Goal: Use online tool/utility: Utilize a website feature to perform a specific function

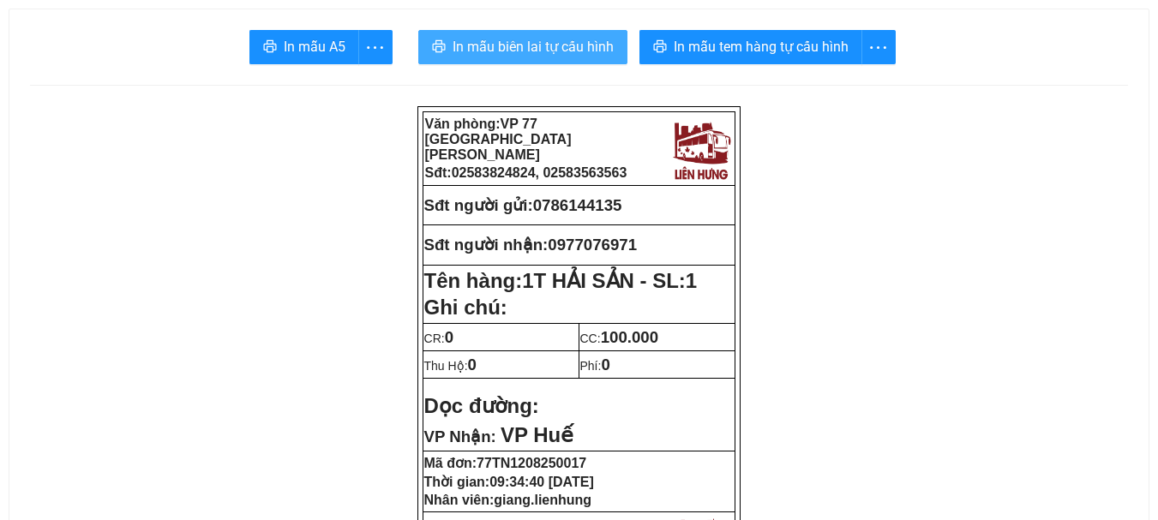
click at [531, 51] on span "In mẫu biên lai tự cấu hình" at bounding box center [532, 46] width 161 height 21
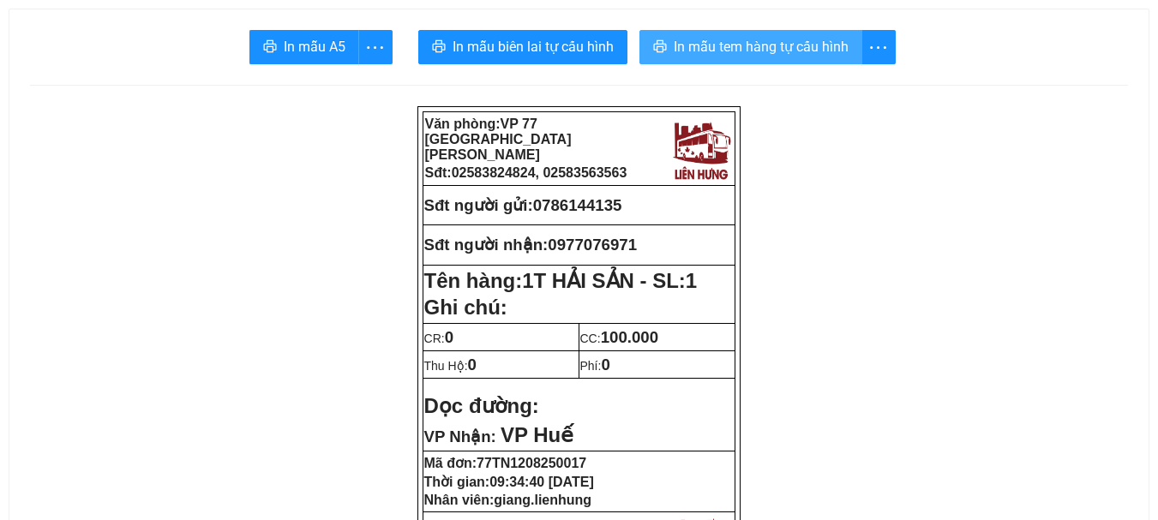
click at [755, 48] on span "In mẫu tem hàng tự cấu hình" at bounding box center [760, 46] width 175 height 21
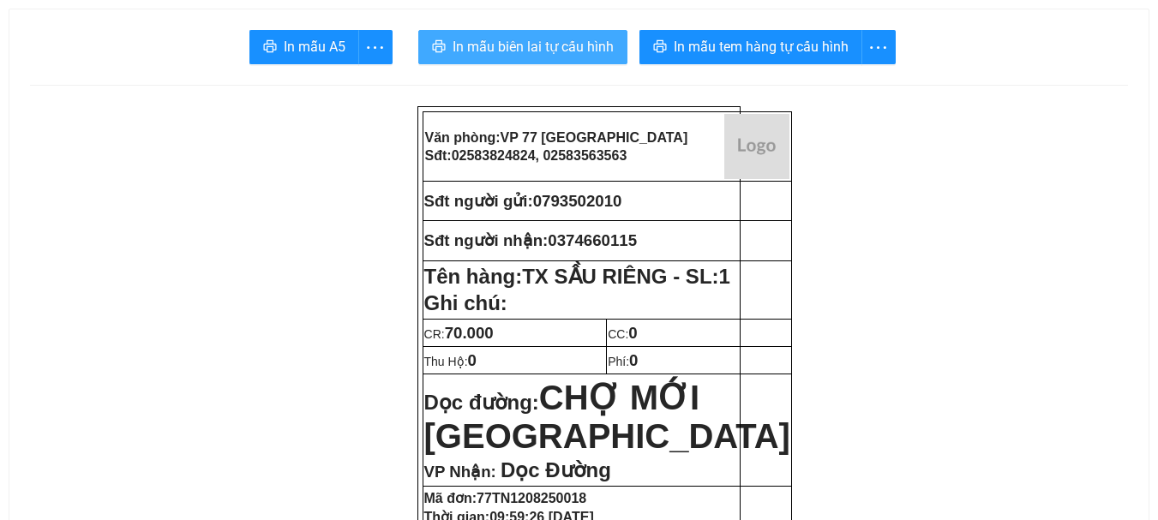
click at [568, 51] on span "In mẫu biên lai tự cấu hình" at bounding box center [532, 46] width 161 height 21
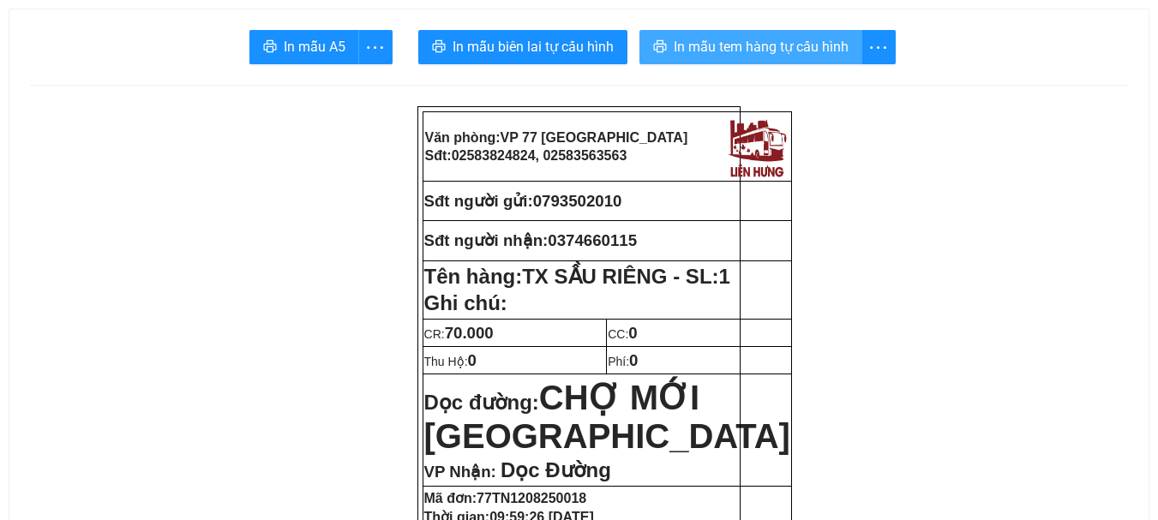
click at [721, 52] on span "In mẫu tem hàng tự cấu hình" at bounding box center [760, 46] width 175 height 21
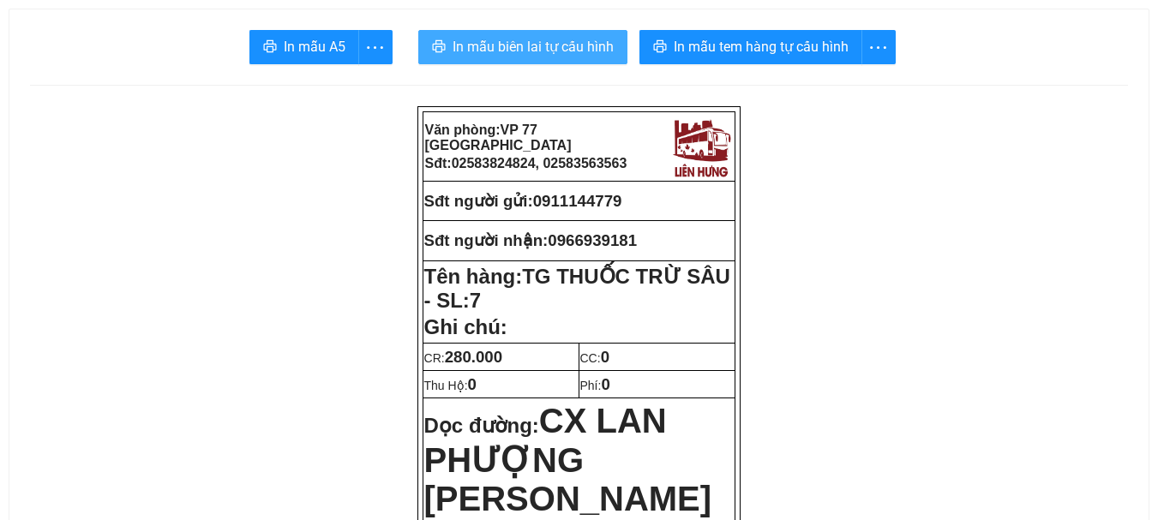
click at [540, 48] on span "In mẫu biên lai tự cấu hình" at bounding box center [532, 46] width 161 height 21
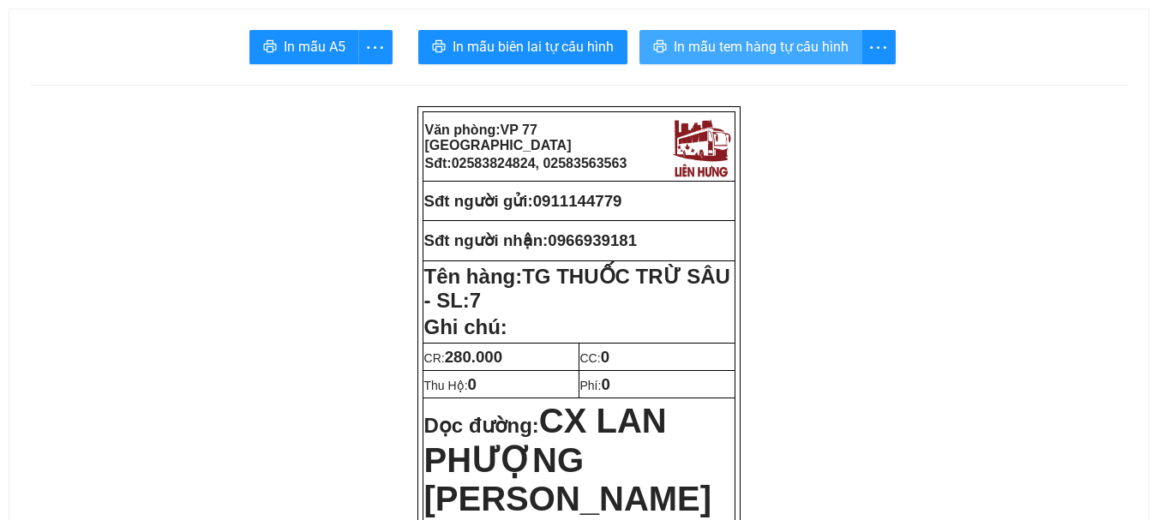
click at [774, 56] on span "In mẫu tem hàng tự cấu hình" at bounding box center [760, 46] width 175 height 21
